Goal: Find specific page/section: Find specific page/section

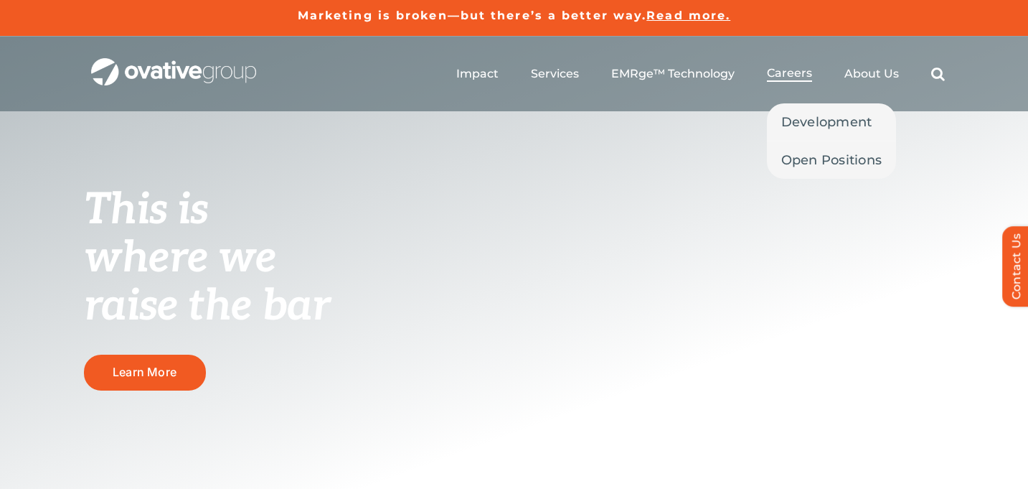
click at [802, 78] on span "Careers" at bounding box center [789, 73] width 45 height 14
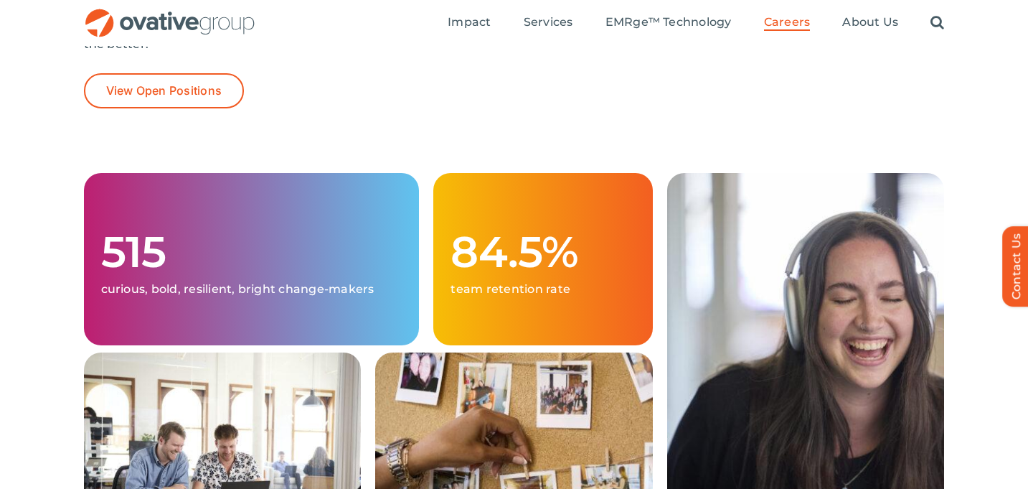
scroll to position [340, 0]
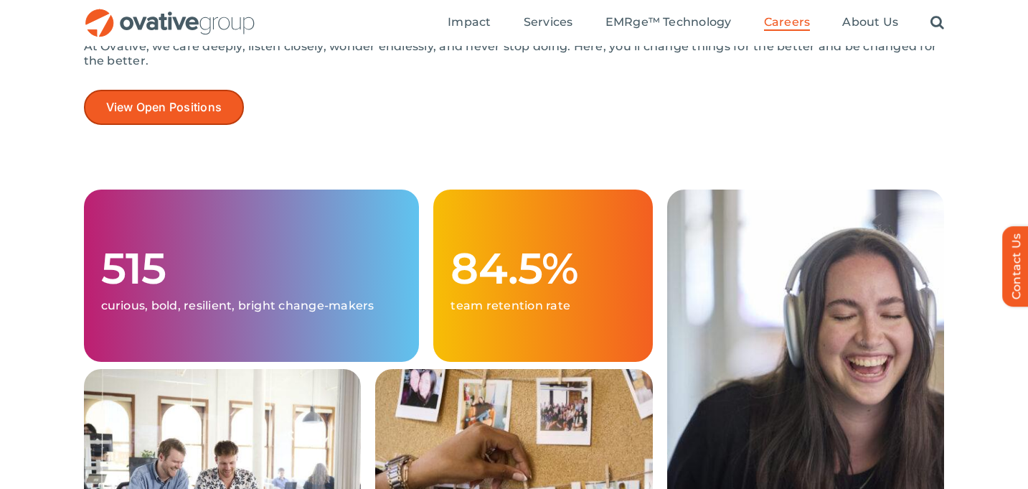
click at [149, 111] on span "View Open Positions" at bounding box center [164, 107] width 116 height 14
